Goal: Navigation & Orientation: Find specific page/section

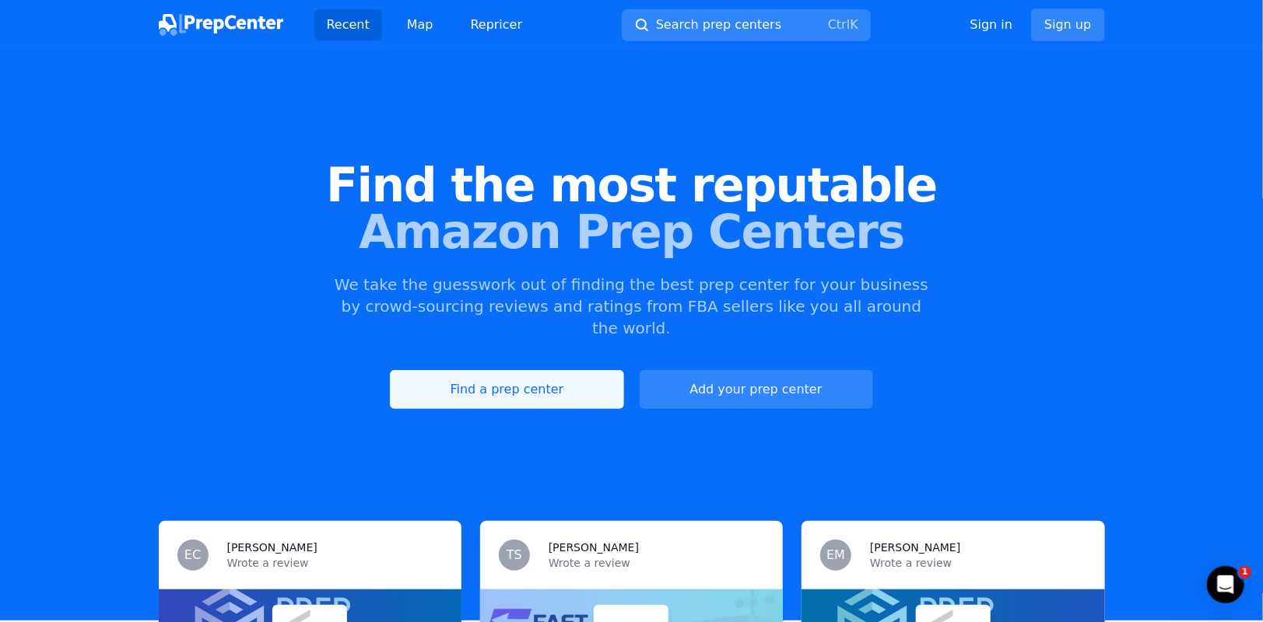
click at [497, 370] on link "Find a prep center" at bounding box center [506, 389] width 233 height 39
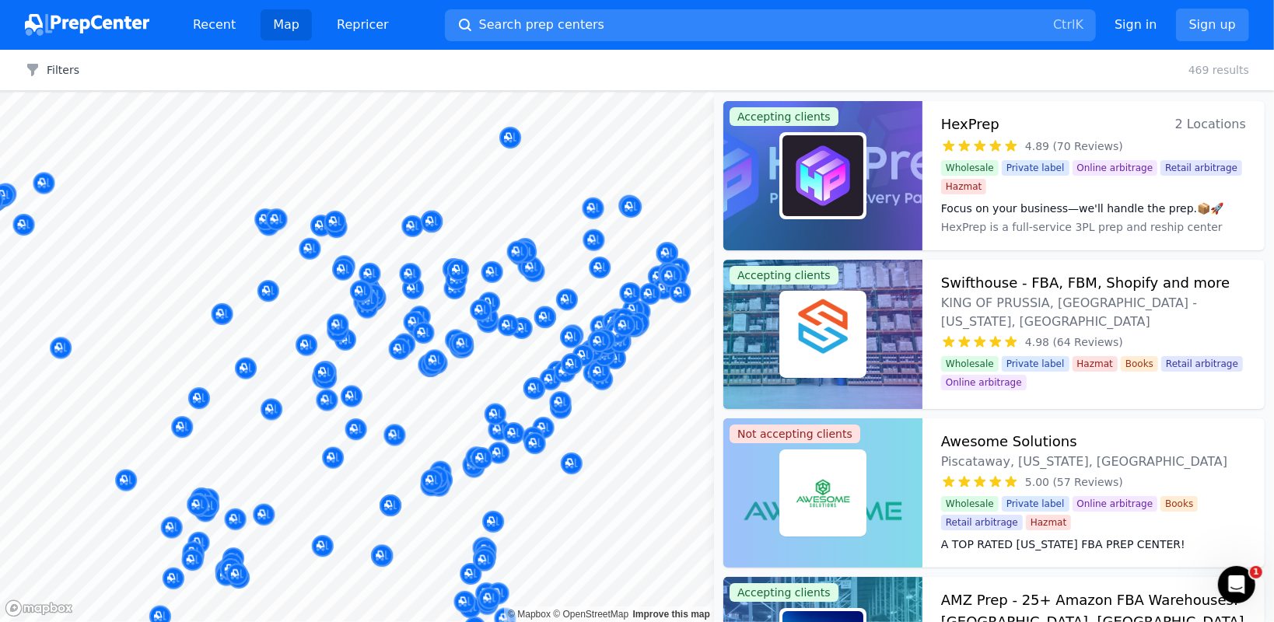
click at [724, 324] on body "Recent Map Repricer Search prep centers Ctrl K Open main menu Sign in Sign up F…" at bounding box center [637, 311] width 1274 height 622
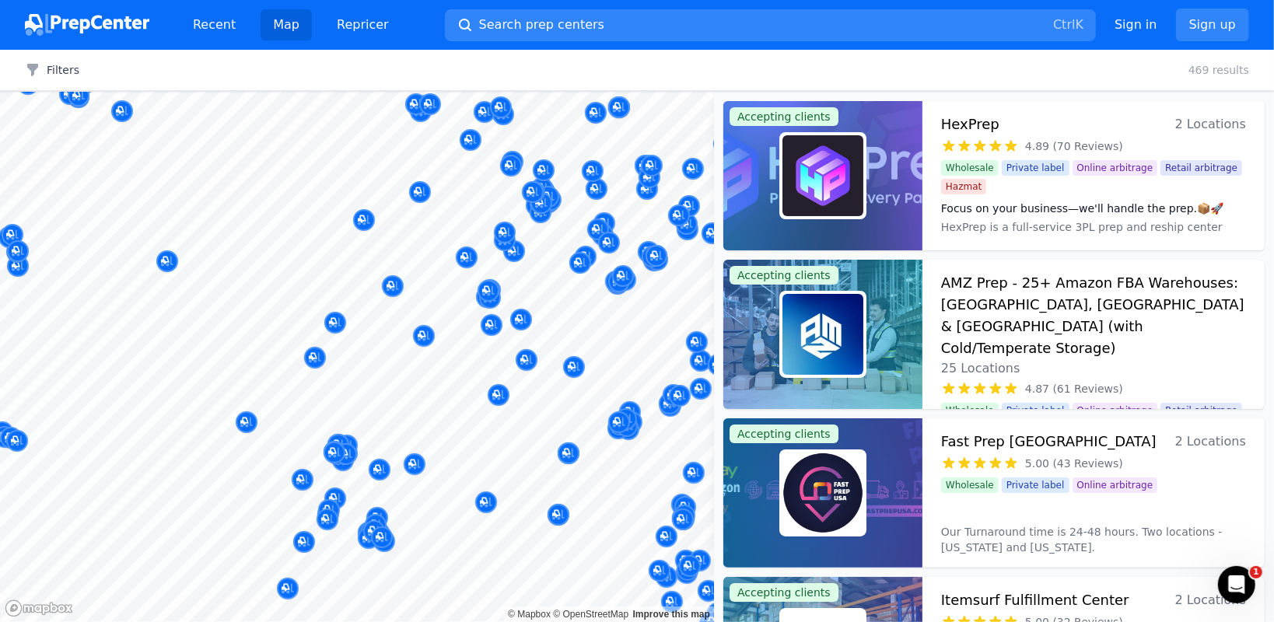
click at [359, 528] on button "Map marker" at bounding box center [369, 539] width 22 height 23
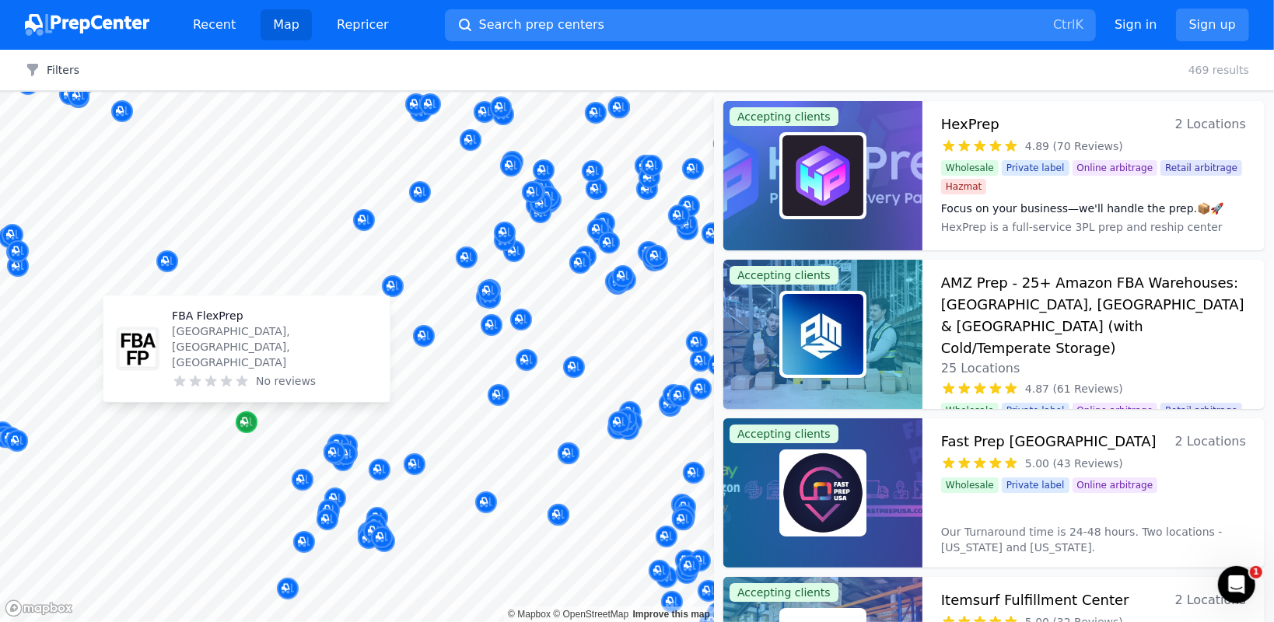
click at [247, 428] on icon "Map marker" at bounding box center [246, 423] width 12 height 16
click at [246, 415] on icon "Map marker" at bounding box center [246, 423] width 12 height 16
click at [214, 324] on p "FBA FlexPrep" at bounding box center [274, 317] width 205 height 16
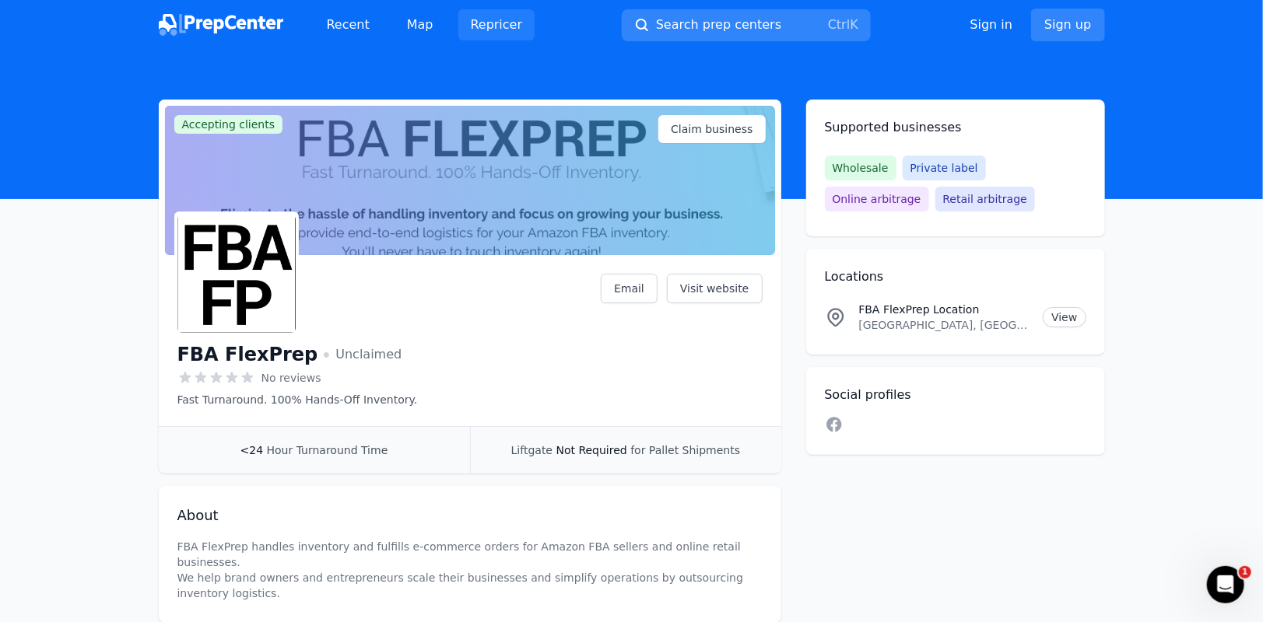
click at [486, 37] on link "Repricer" at bounding box center [496, 24] width 77 height 31
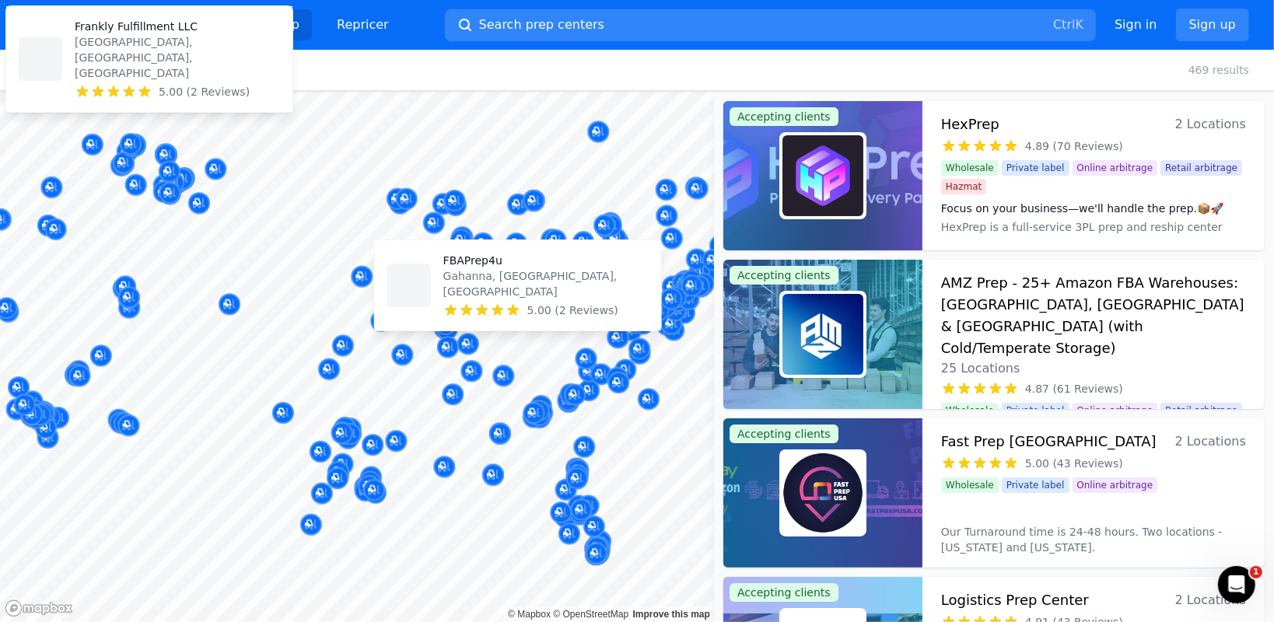
click at [623, 236] on body "Recent Map Repricer Search prep centers Ctrl K Open main menu Sign in Sign up F…" at bounding box center [637, 311] width 1274 height 622
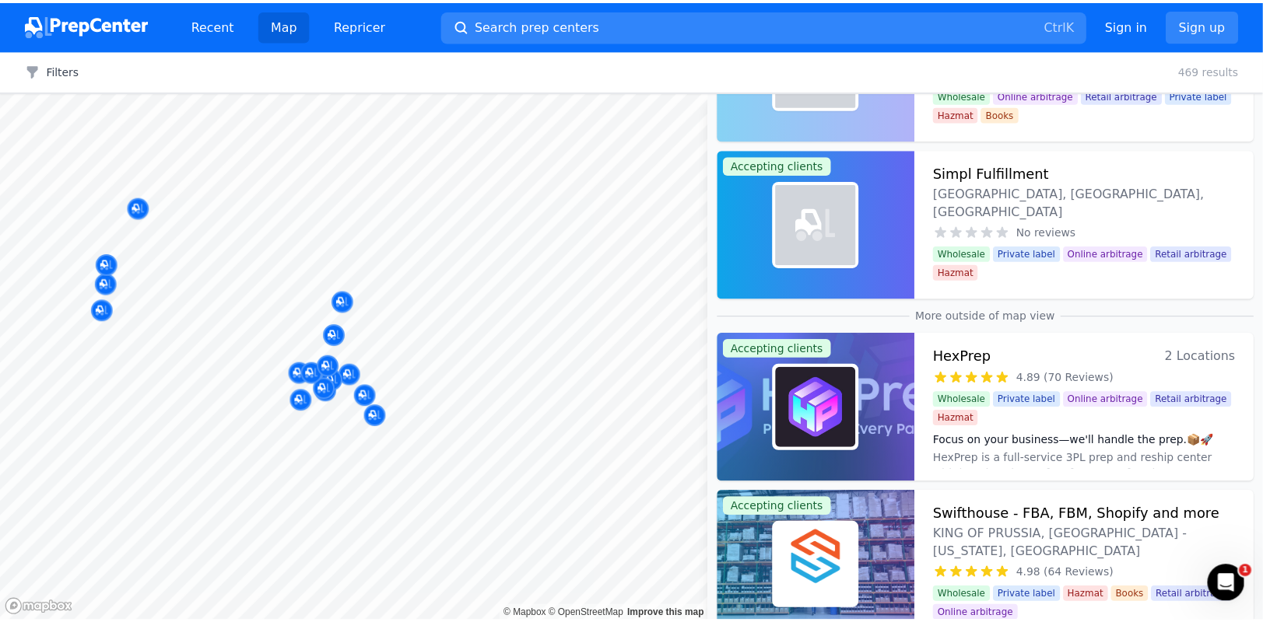
scroll to position [2256, 0]
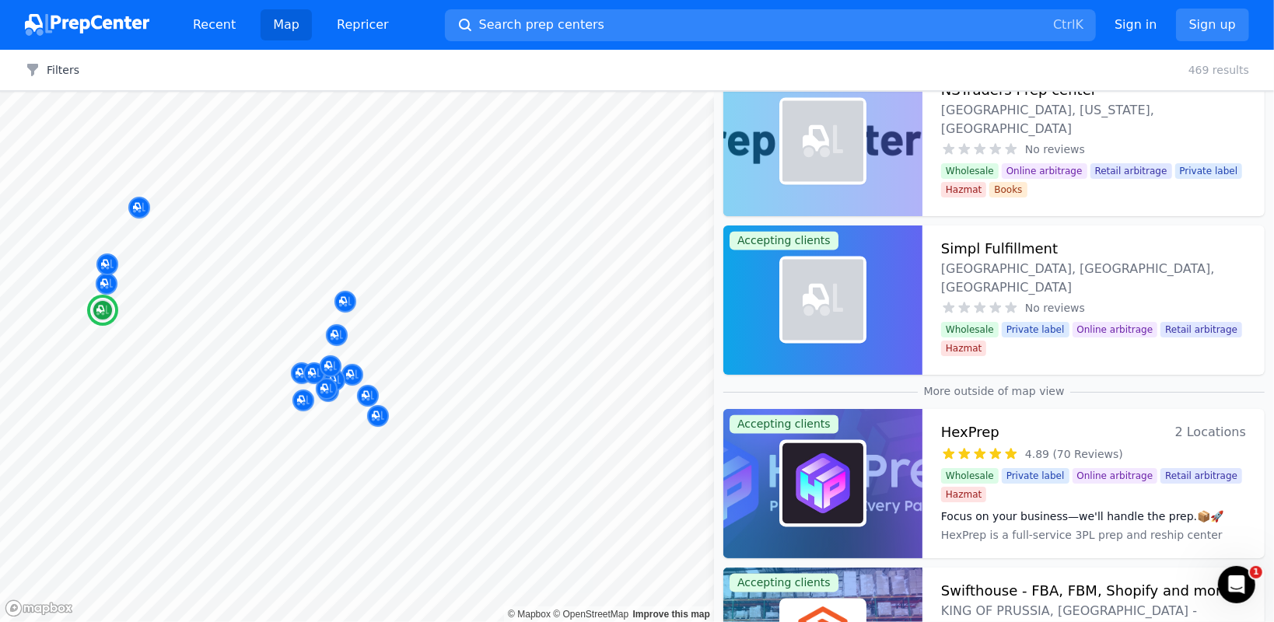
click at [992, 244] on h3 "Simpl Fulfillment" at bounding box center [999, 249] width 117 height 22
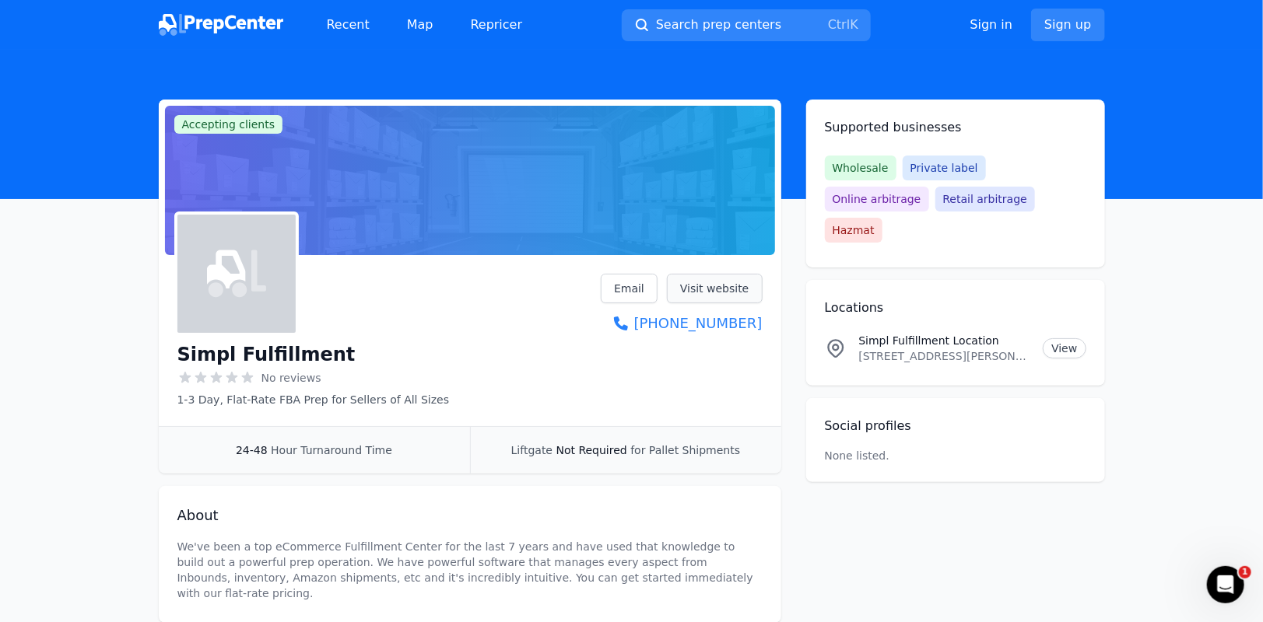
click at [696, 278] on link "Visit website" at bounding box center [715, 289] width 96 height 30
